Goal: Task Accomplishment & Management: Manage account settings

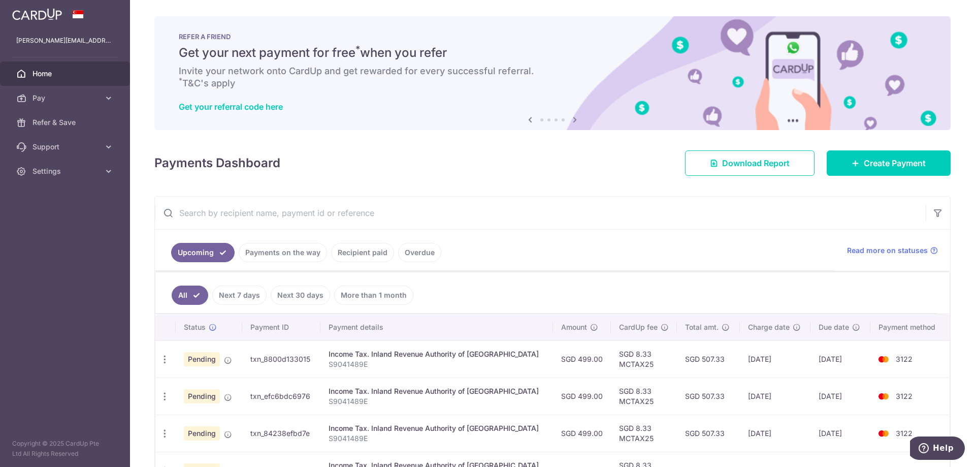
scroll to position [104, 0]
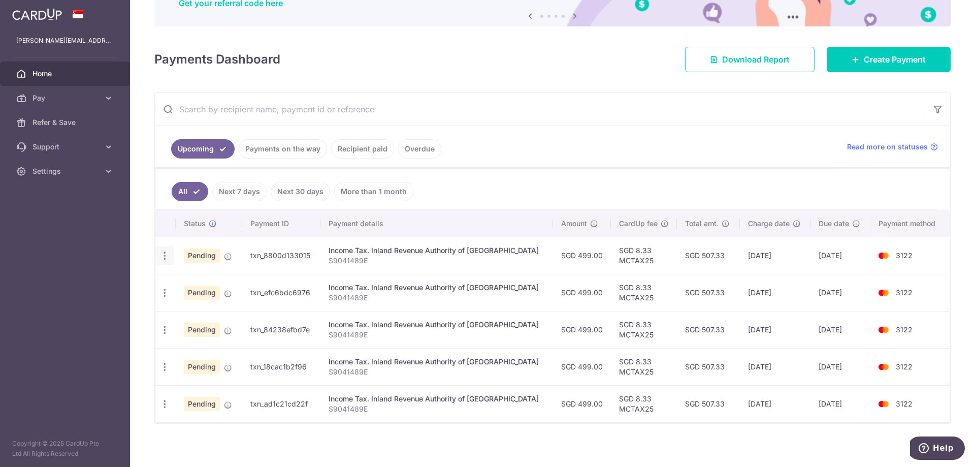
click at [169, 255] on icon "button" at bounding box center [164, 255] width 11 height 11
click at [229, 283] on span "Update payment" at bounding box center [218, 283] width 69 height 12
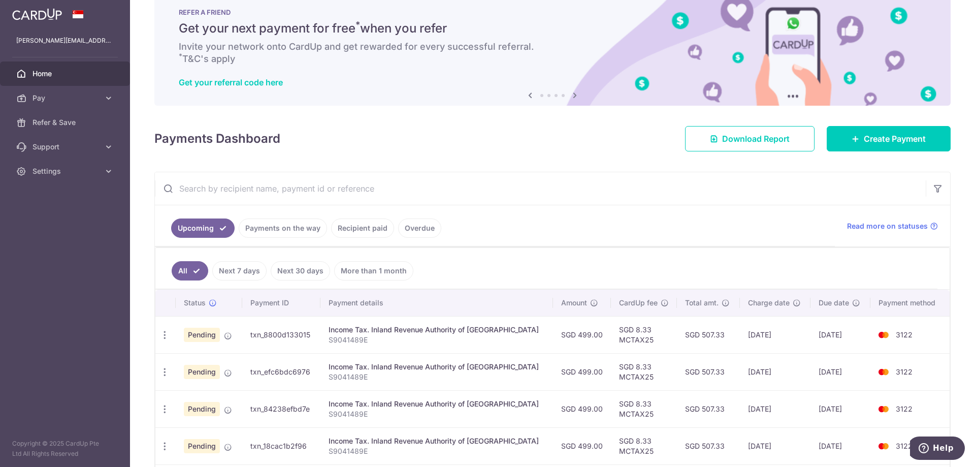
scroll to position [0, 0]
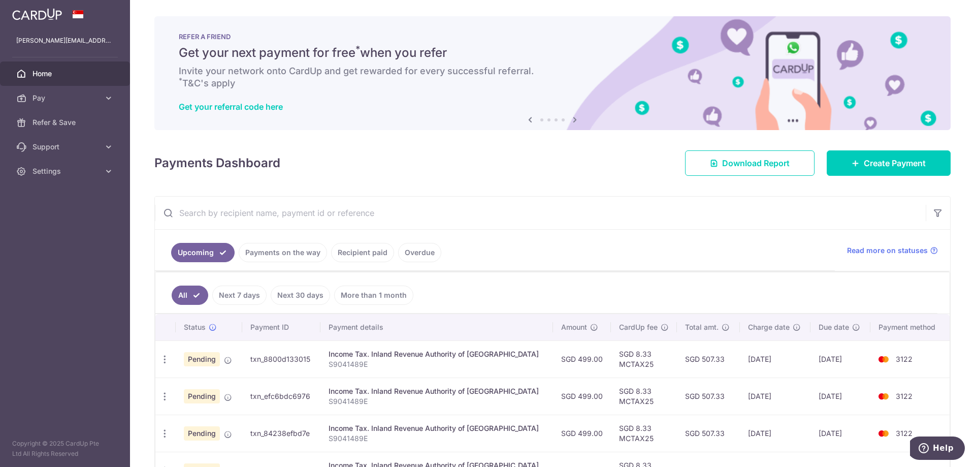
click at [58, 81] on link "Home" at bounding box center [65, 73] width 130 height 24
